Goal: Task Accomplishment & Management: Use online tool/utility

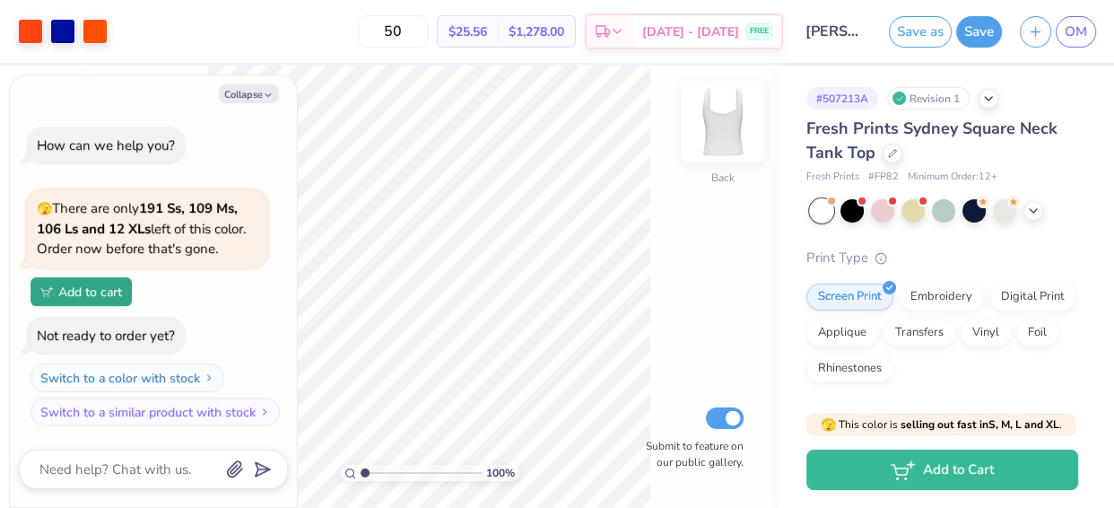
type input "1.00037073214698"
type textarea "x"
type input "1.00037073214698"
type textarea "x"
click at [939, 152] on div "Fresh Prints Sydney Square Neck Tank Top" at bounding box center [942, 141] width 272 height 48
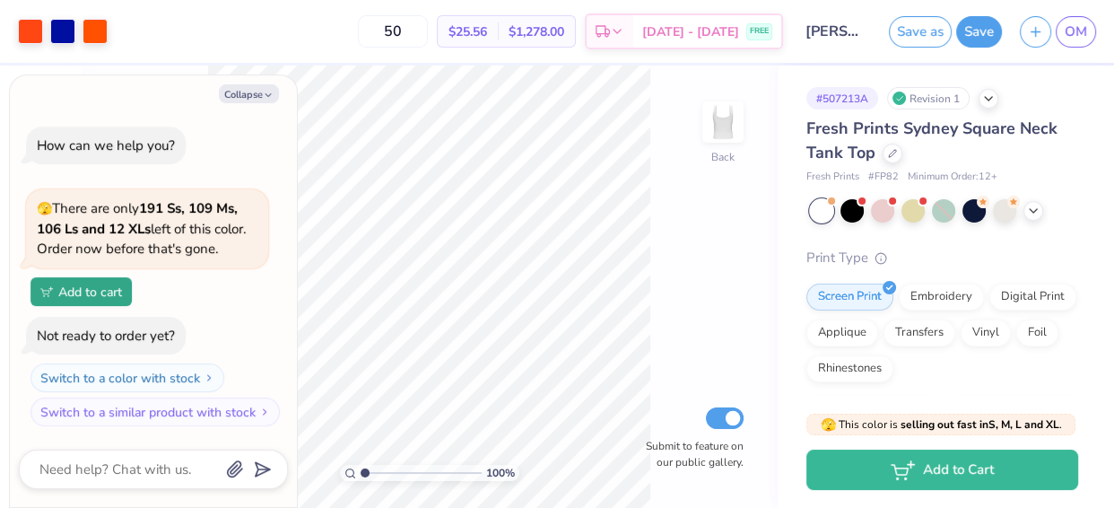
type input "1.00037073214698"
type textarea "x"
type input "1.00037073214698"
type textarea "x"
click at [972, 159] on div "Fresh Prints Sydney Square Neck Tank Top" at bounding box center [942, 141] width 272 height 48
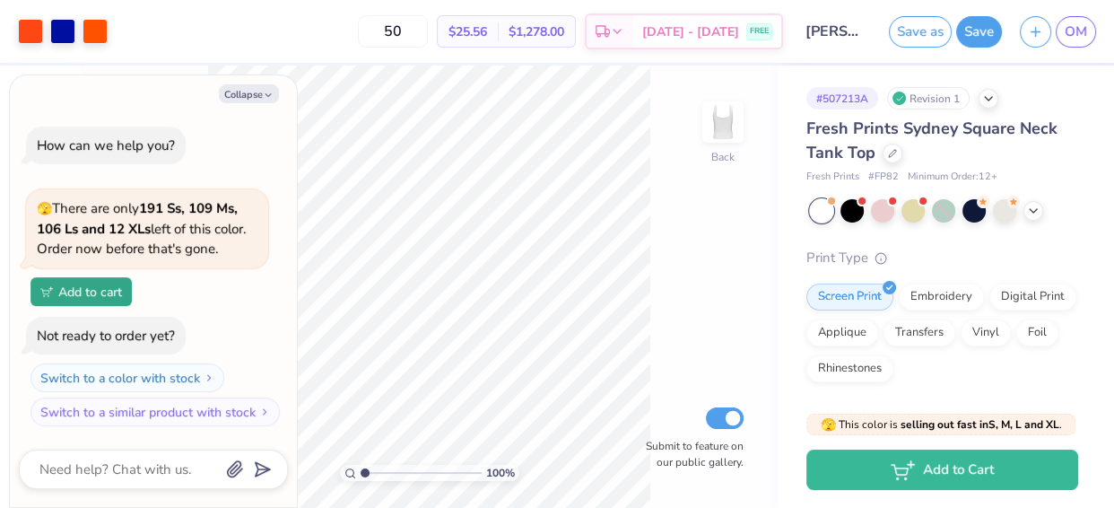
type input "1.00037073214698"
type textarea "x"
type input "1.00037073214698"
type textarea "x"
type input "1.00037073214698"
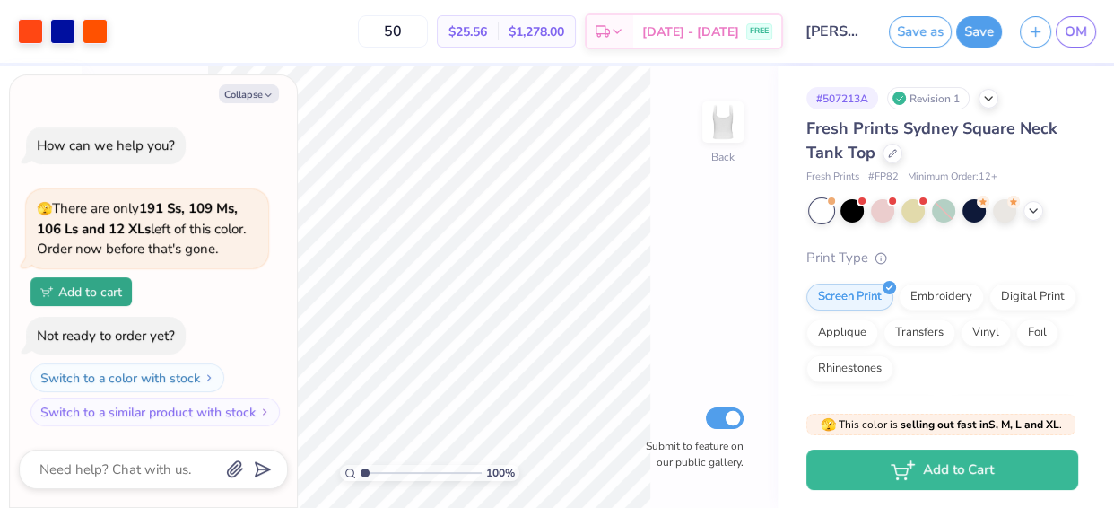
type textarea "x"
type input "1.00037073214698"
type textarea "x"
type input "1.00037073214698"
type textarea "x"
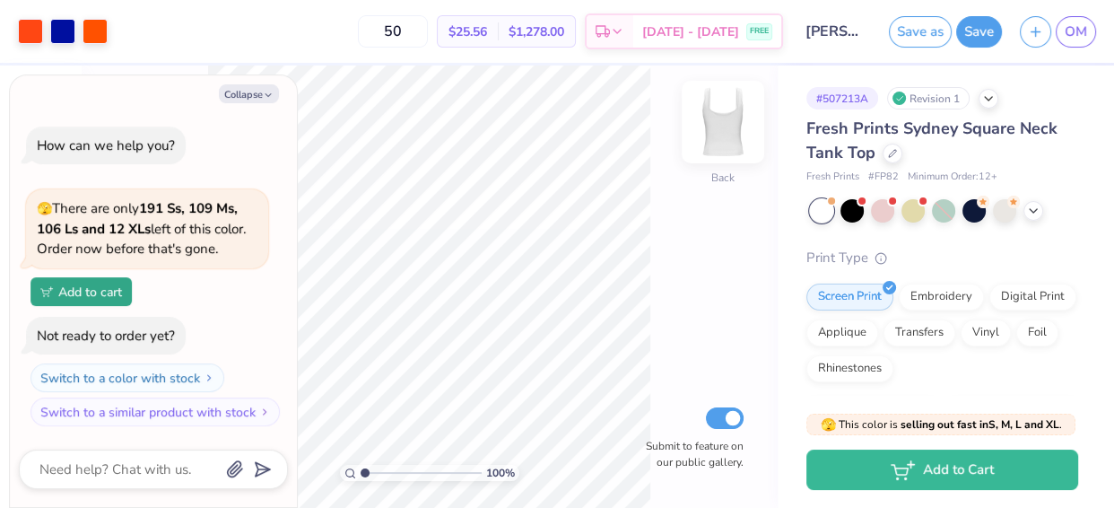
type input "1.00037073214698"
type textarea "x"
type input "1.00037073214698"
type textarea "x"
type input "1.00037073214698"
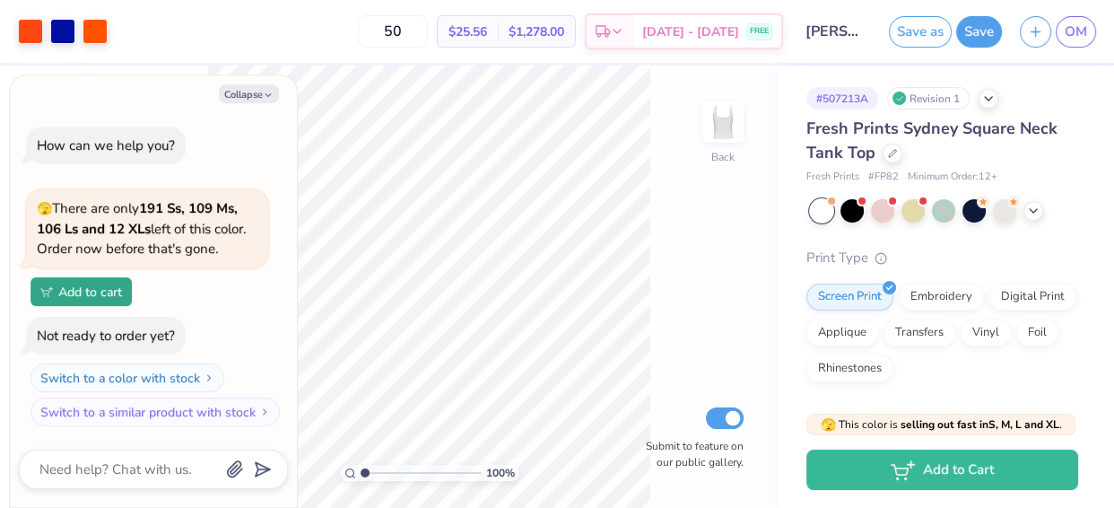
type textarea "x"
type input "1.00037073214698"
type textarea "x"
type input "1.00037073214698"
type textarea "x"
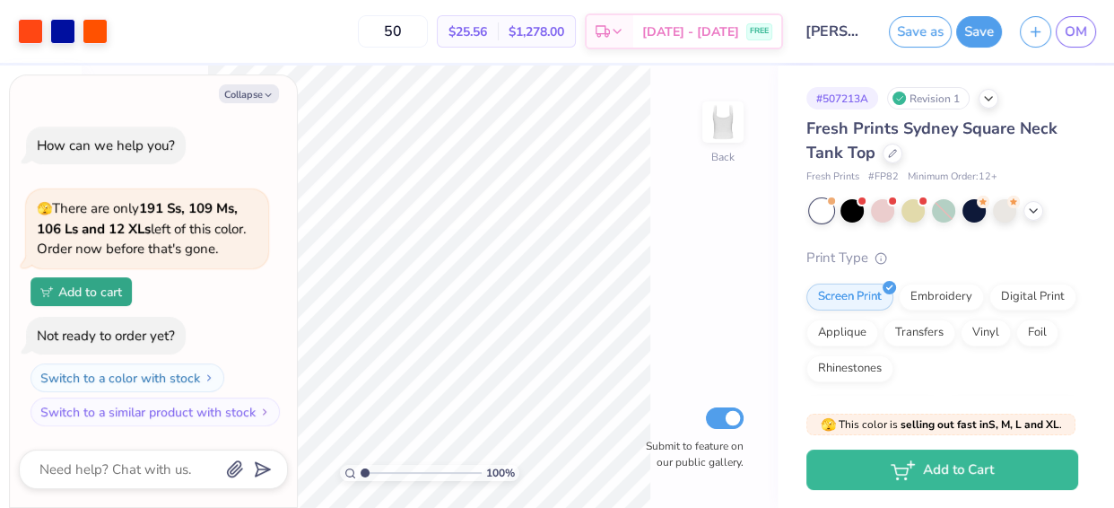
type input "1.00037073214698"
type textarea "x"
click at [1081, 26] on span "OM" at bounding box center [1076, 32] width 22 height 21
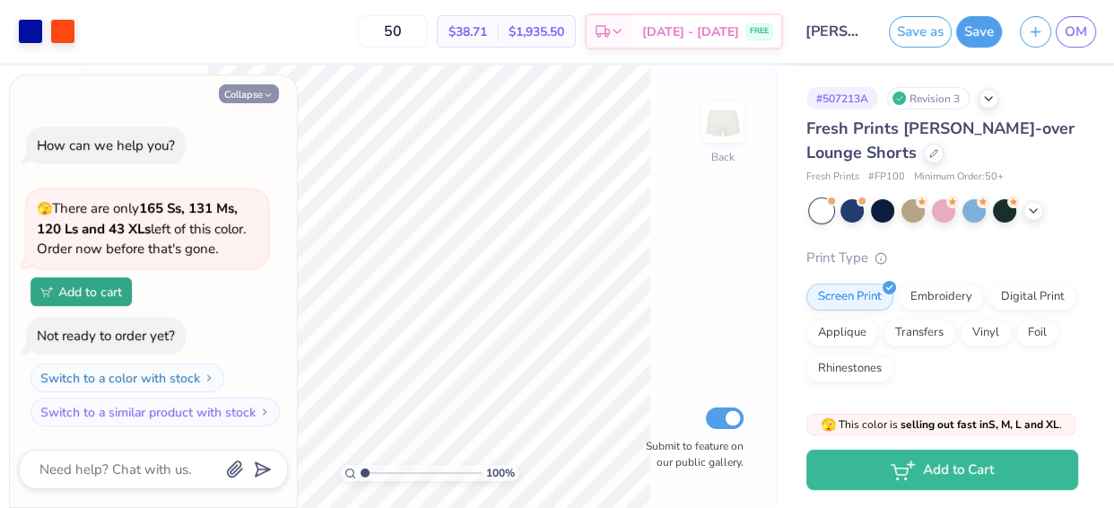
click at [257, 98] on button "Collapse" at bounding box center [249, 93] width 60 height 19
type textarea "x"
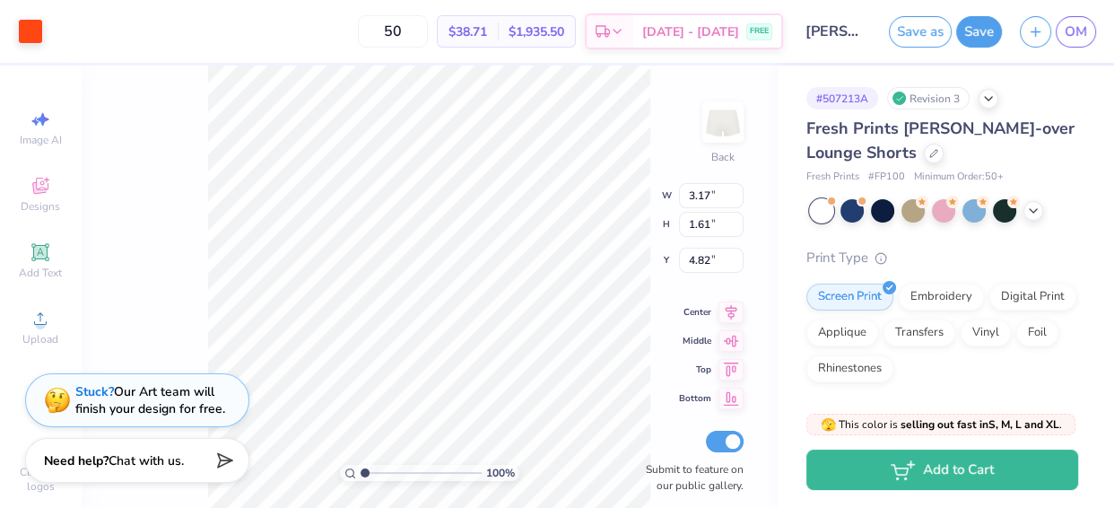
type input "4.76"
type input "2.81"
type input "1.43"
type input "4.93"
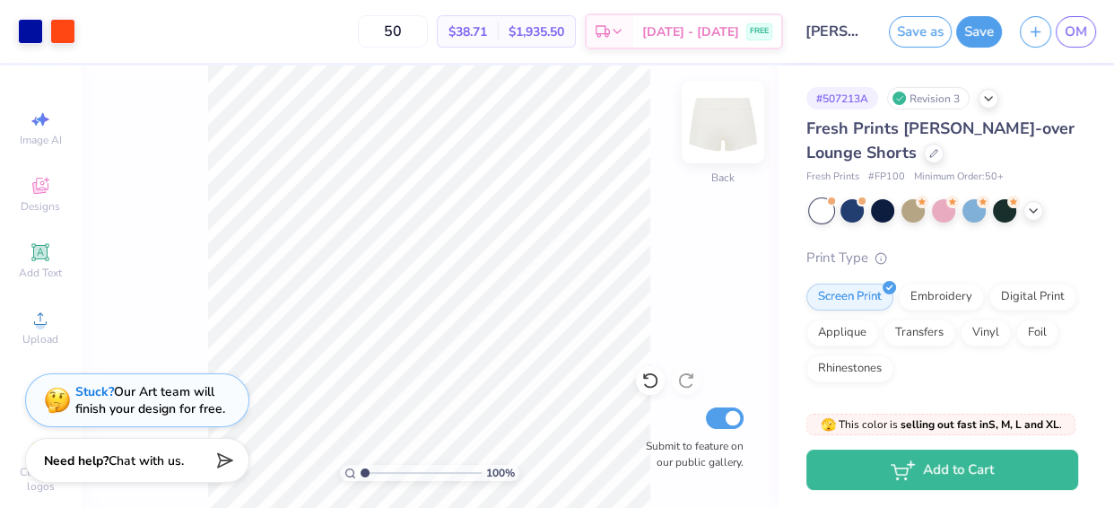
click at [720, 142] on img at bounding box center [723, 122] width 72 height 72
click at [720, 140] on img at bounding box center [723, 122] width 36 height 36
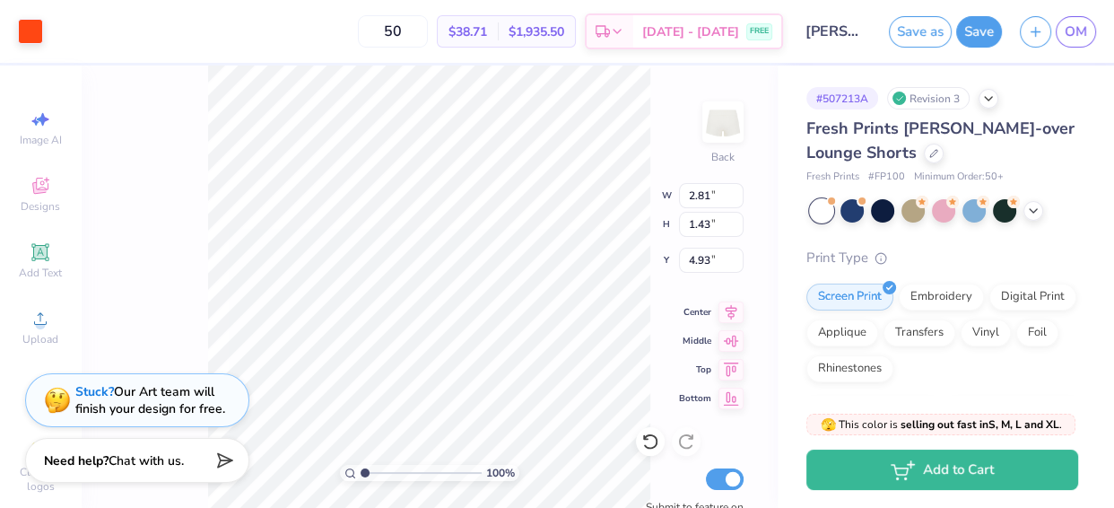
type input "4.44"
type input "4.64"
type input "3.08"
type input "1.57"
type input "4.51"
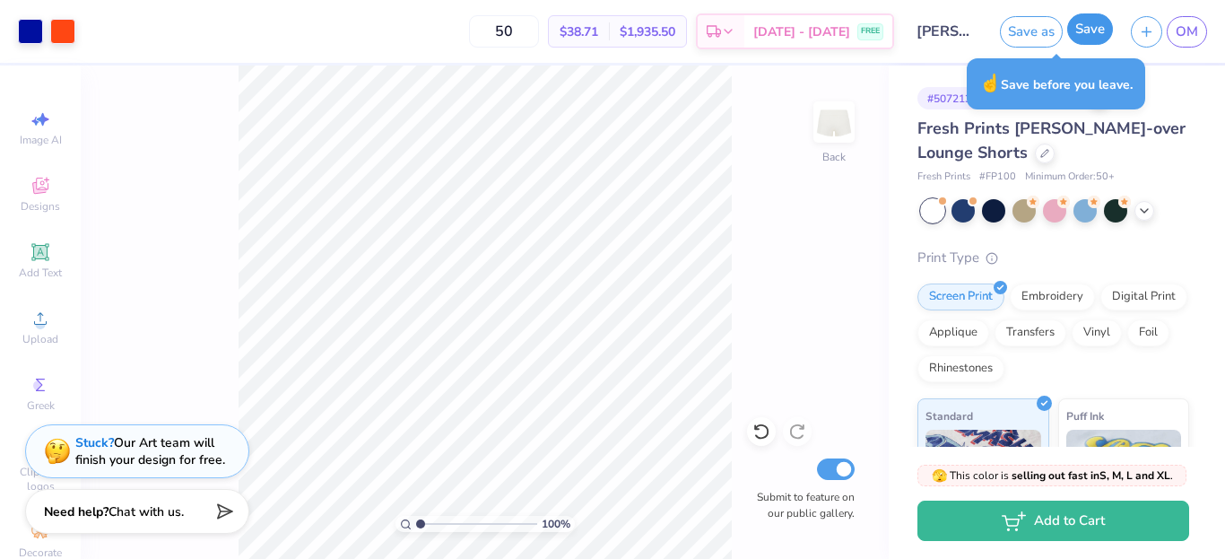
click at [1090, 41] on button "Save" at bounding box center [1090, 28] width 46 height 31
